Goal: Transaction & Acquisition: Purchase product/service

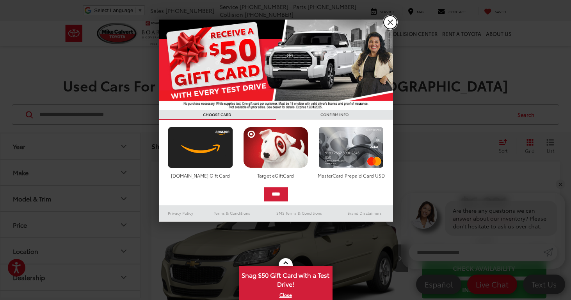
click at [391, 24] on link "X" at bounding box center [390, 22] width 13 height 13
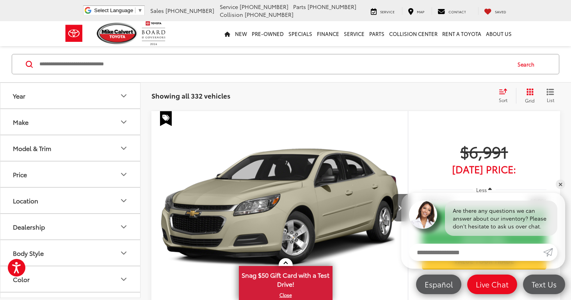
scroll to position [57, 0]
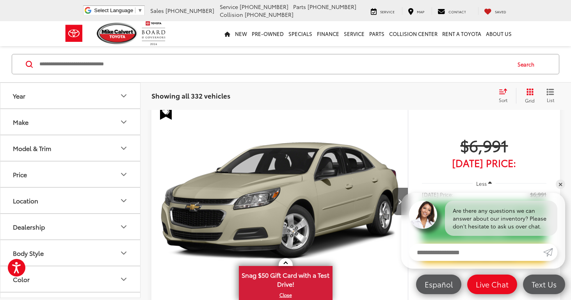
click at [82, 176] on button "Price" at bounding box center [70, 173] width 141 height 25
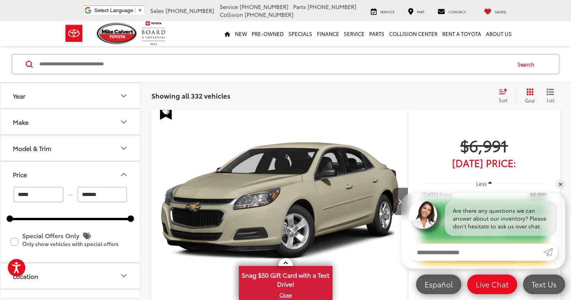
drag, startPoint x: 93, startPoint y: 195, endPoint x: 69, endPoint y: 194, distance: 24.2
click at [69, 194] on div "***** — *******" at bounding box center [70, 194] width 121 height 15
type input "******"
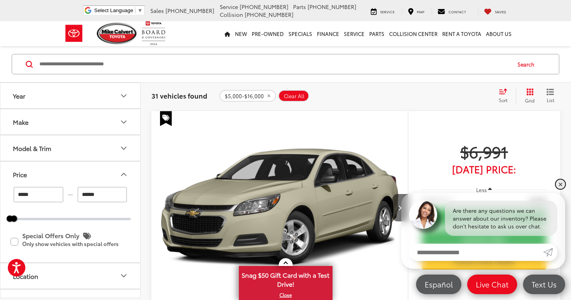
click at [562, 184] on link "✕" at bounding box center [560, 183] width 9 height 9
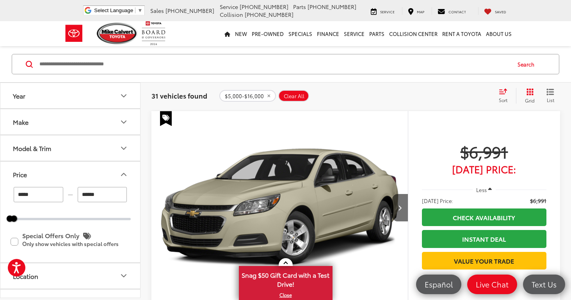
click at [502, 97] on span "Sort" at bounding box center [503, 99] width 9 height 7
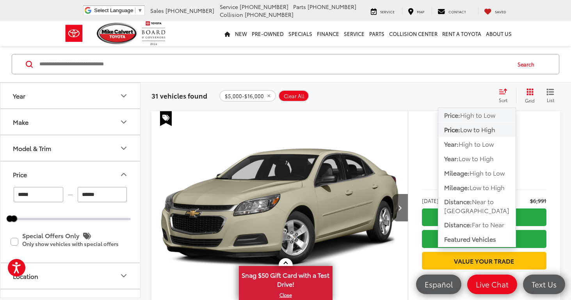
click at [485, 118] on span "High to Low" at bounding box center [478, 114] width 35 height 9
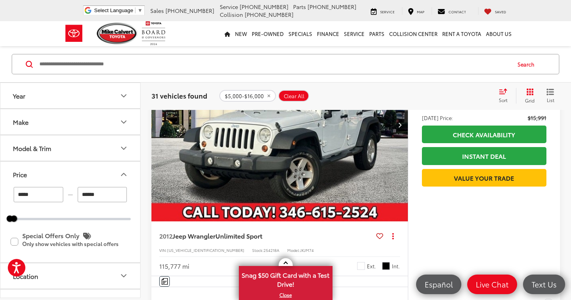
scroll to position [83, 0]
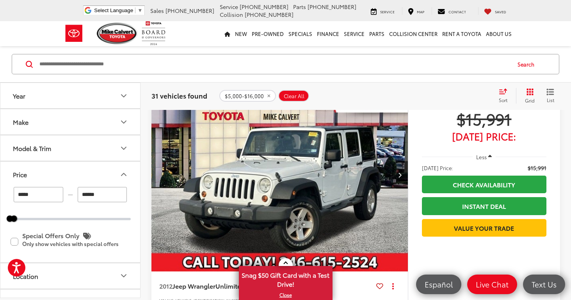
click at [501, 94] on div "Sort" at bounding box center [505, 96] width 21 height 16
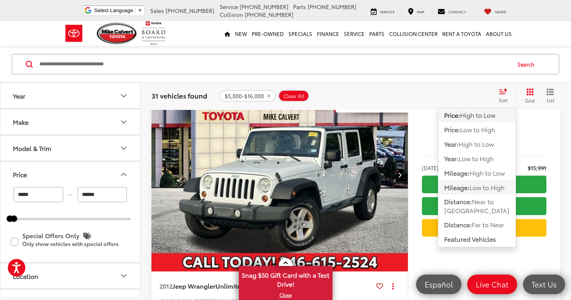
click at [474, 188] on span "Low to High" at bounding box center [487, 186] width 35 height 9
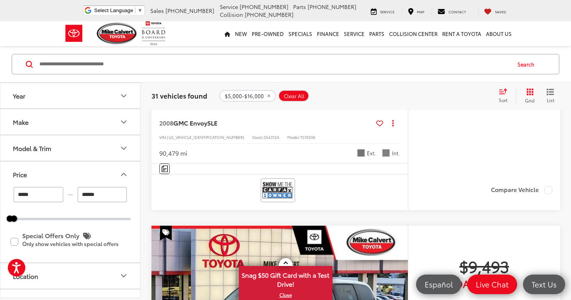
scroll to position [2402, 0]
